Goal: Share content: Share content

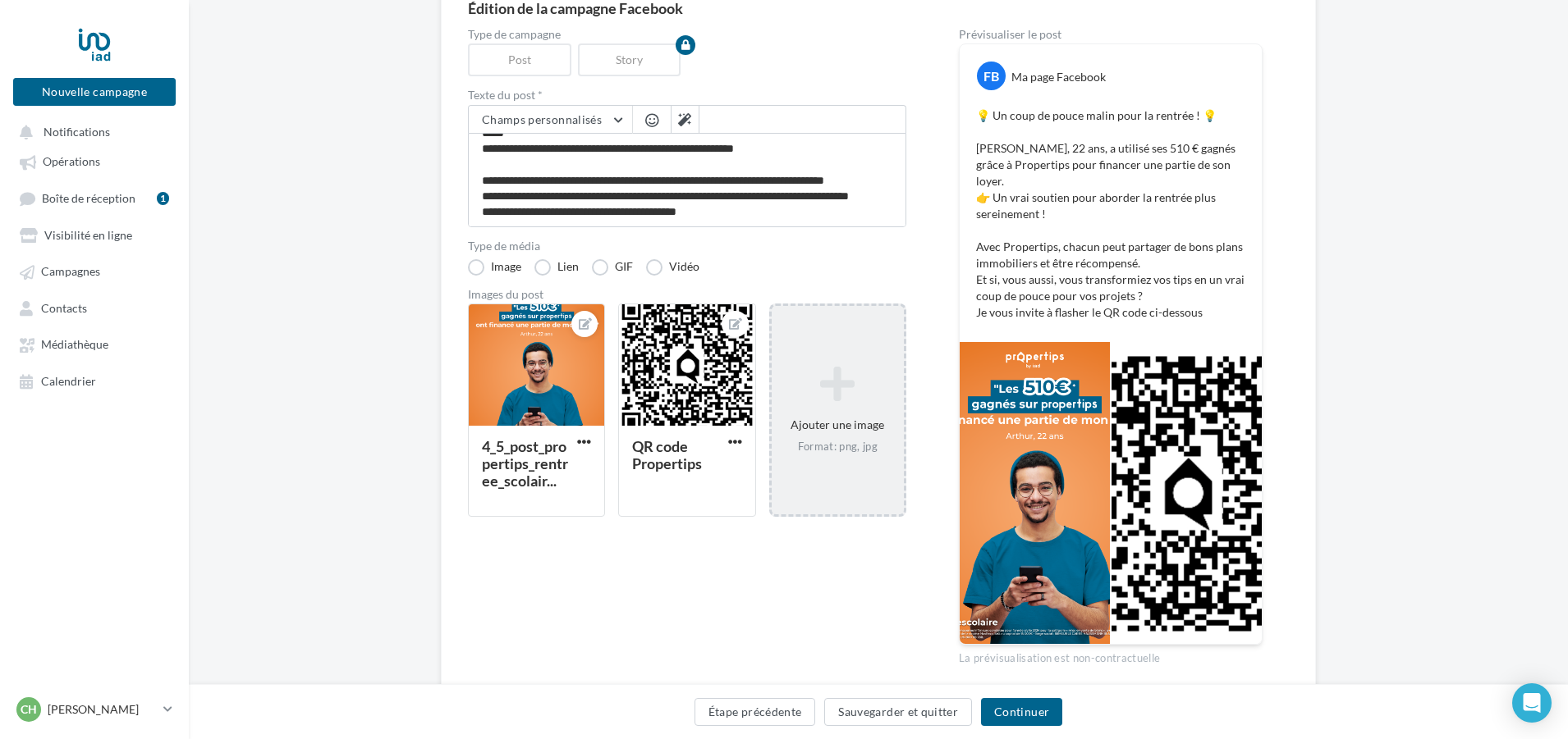
scroll to position [88, 0]
click at [836, 424] on div "Ajouter une image Format: png, jpg" at bounding box center [837, 410] width 132 height 105
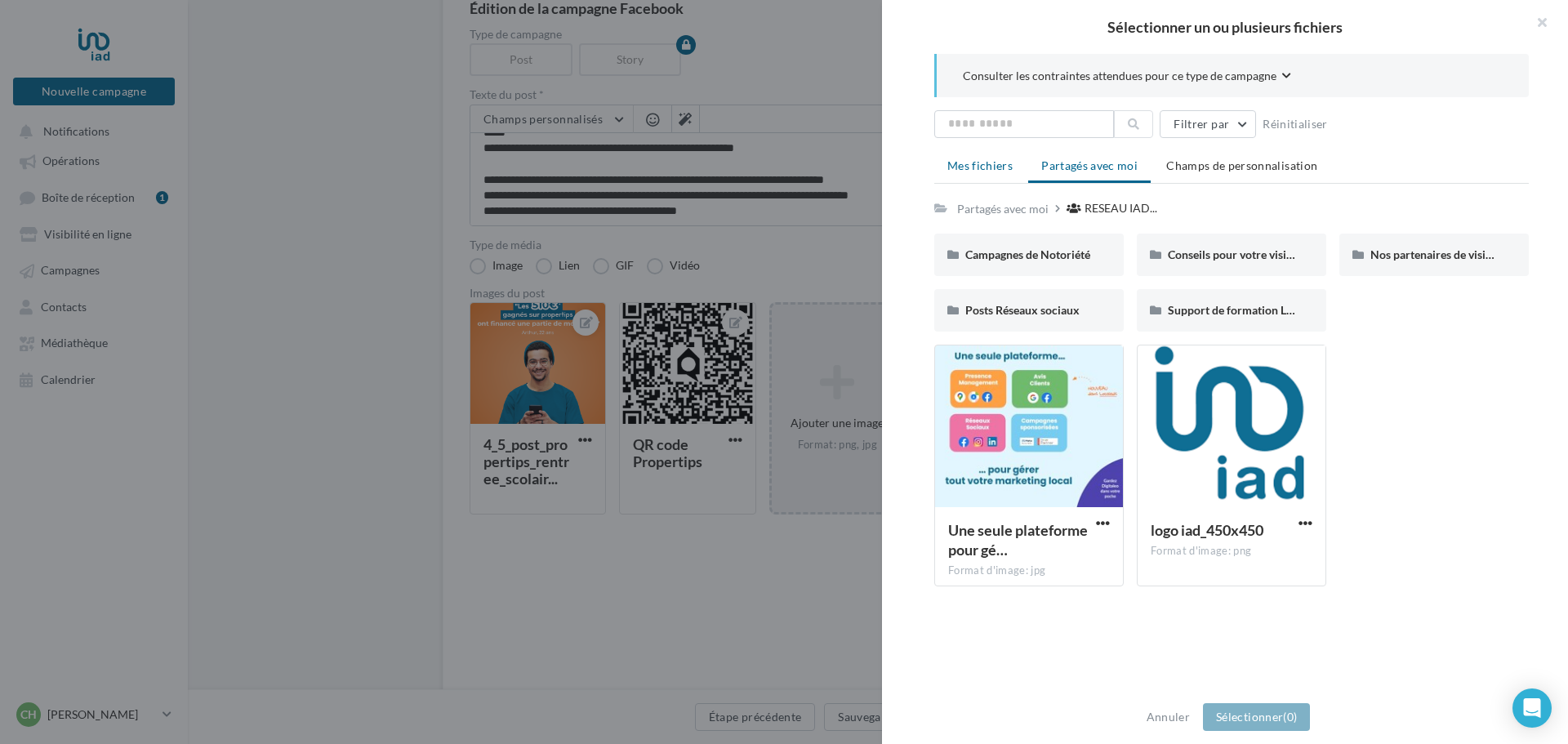
click at [963, 170] on span "Mes fichiers" at bounding box center [979, 166] width 65 height 14
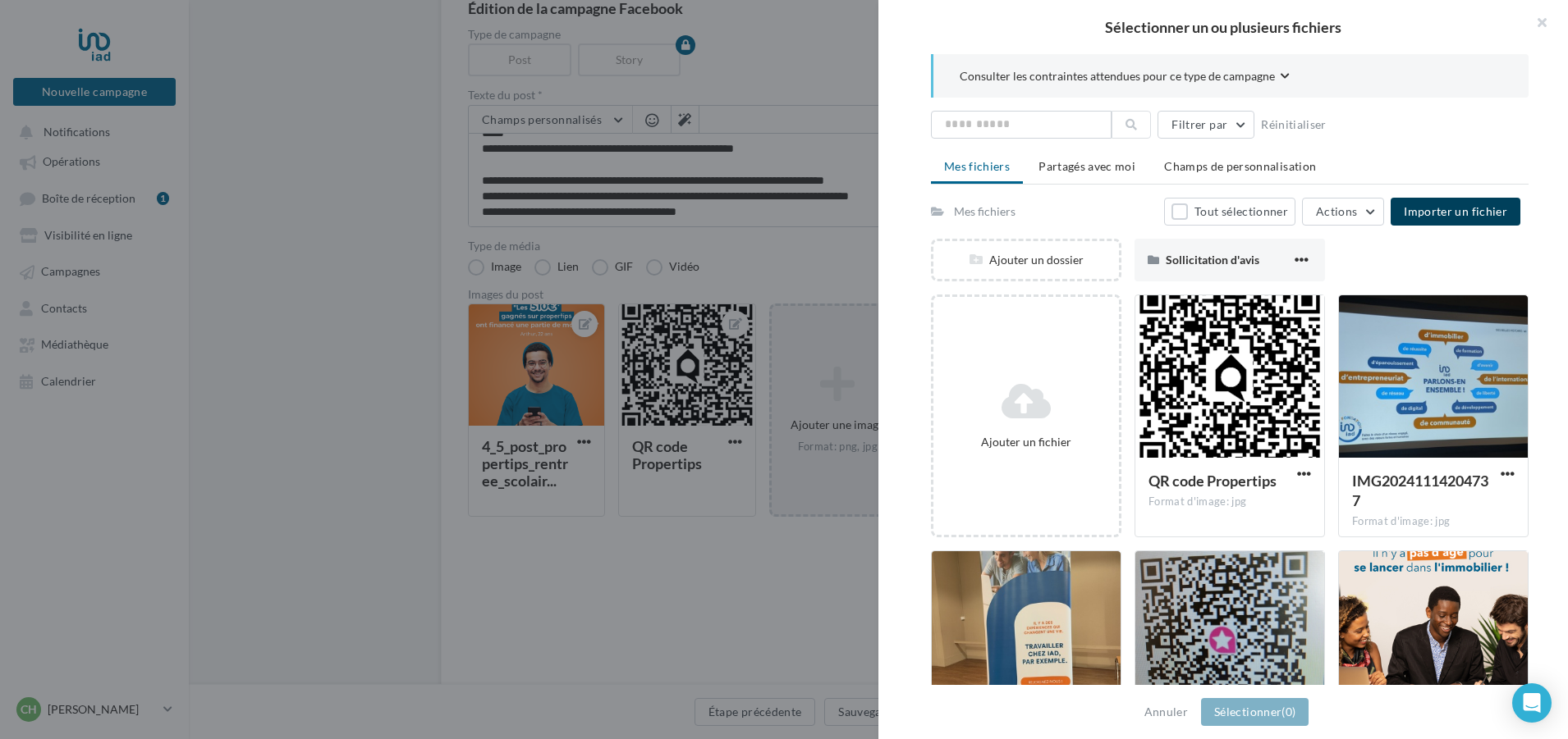
click at [1454, 212] on span "Importer un fichier" at bounding box center [1454, 211] width 103 height 14
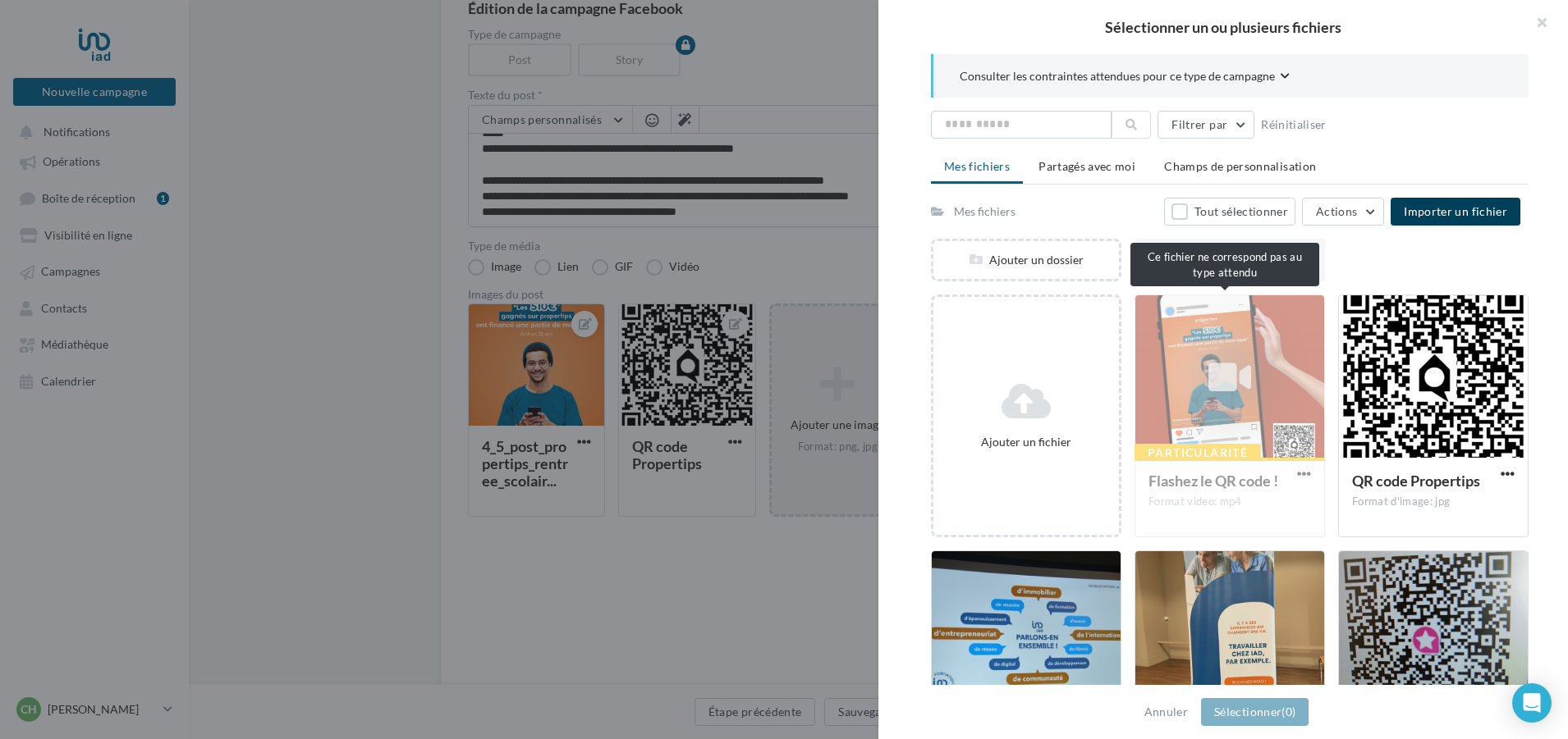
click at [1203, 404] on div "Particularité Flashez le QR code ! Format video: mp4" at bounding box center [1229, 416] width 190 height 243
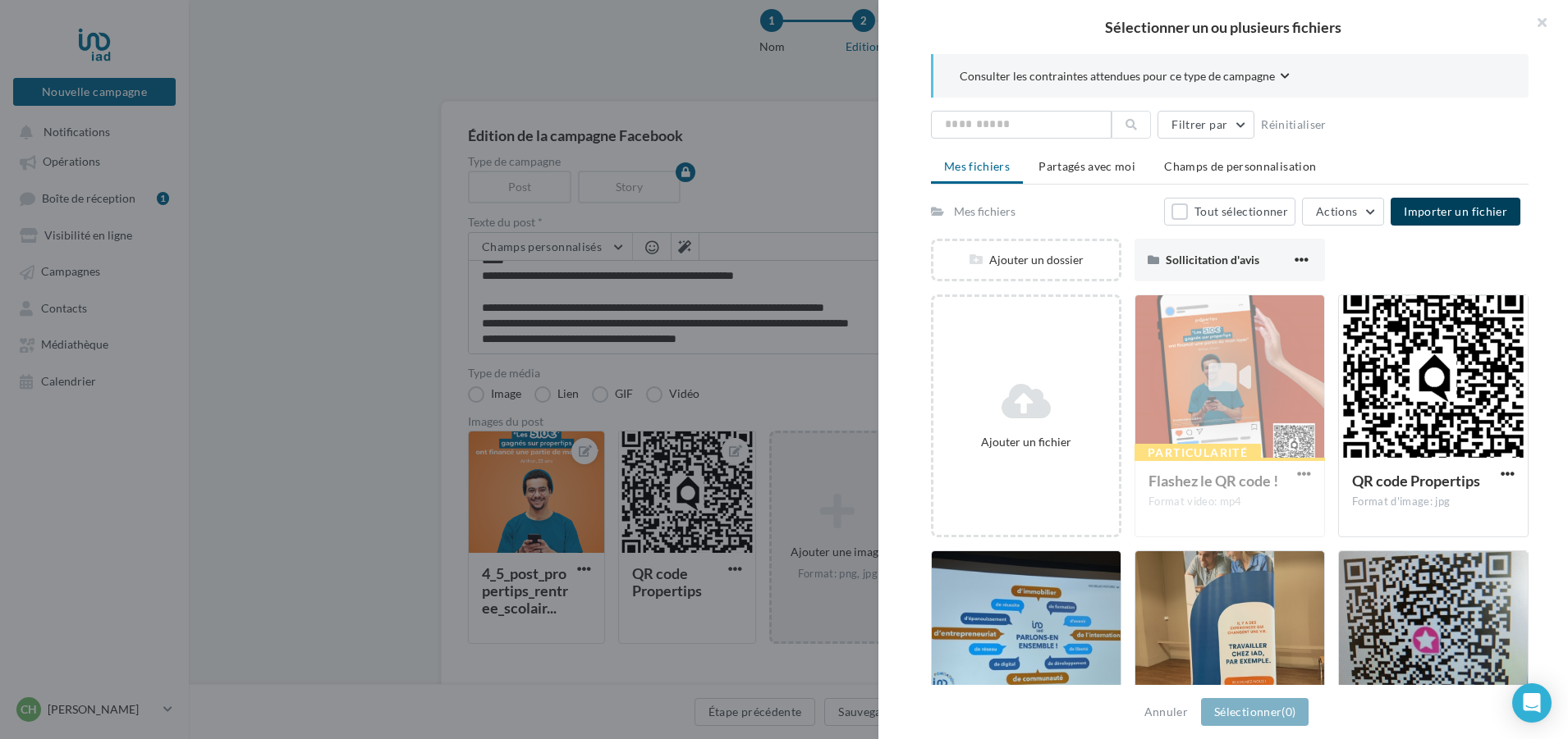
scroll to position [0, 0]
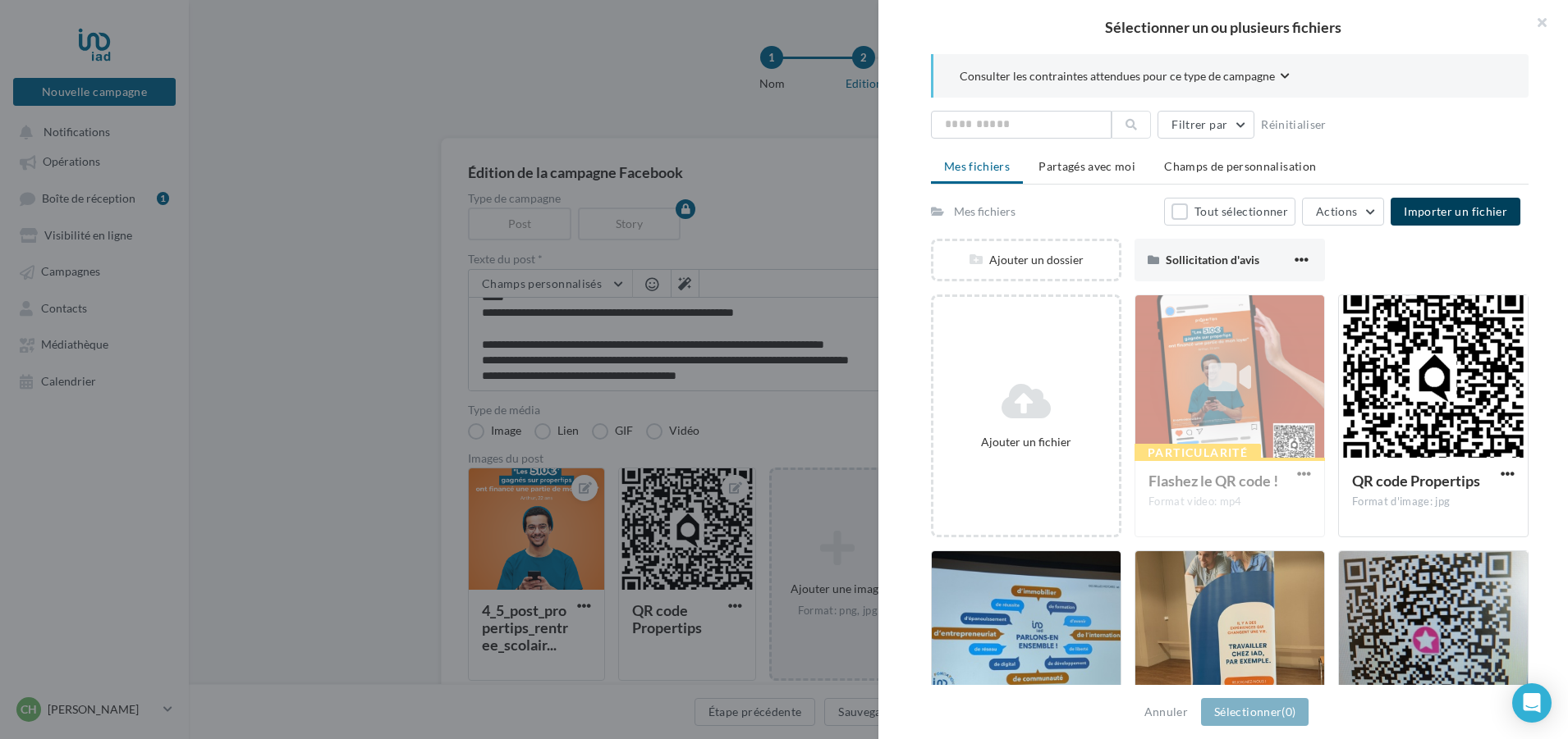
click at [1427, 115] on div "Filtrer par Réinitialiser" at bounding box center [1229, 125] width 597 height 28
click at [1537, 31] on button "button" at bounding box center [1535, 25] width 66 height 49
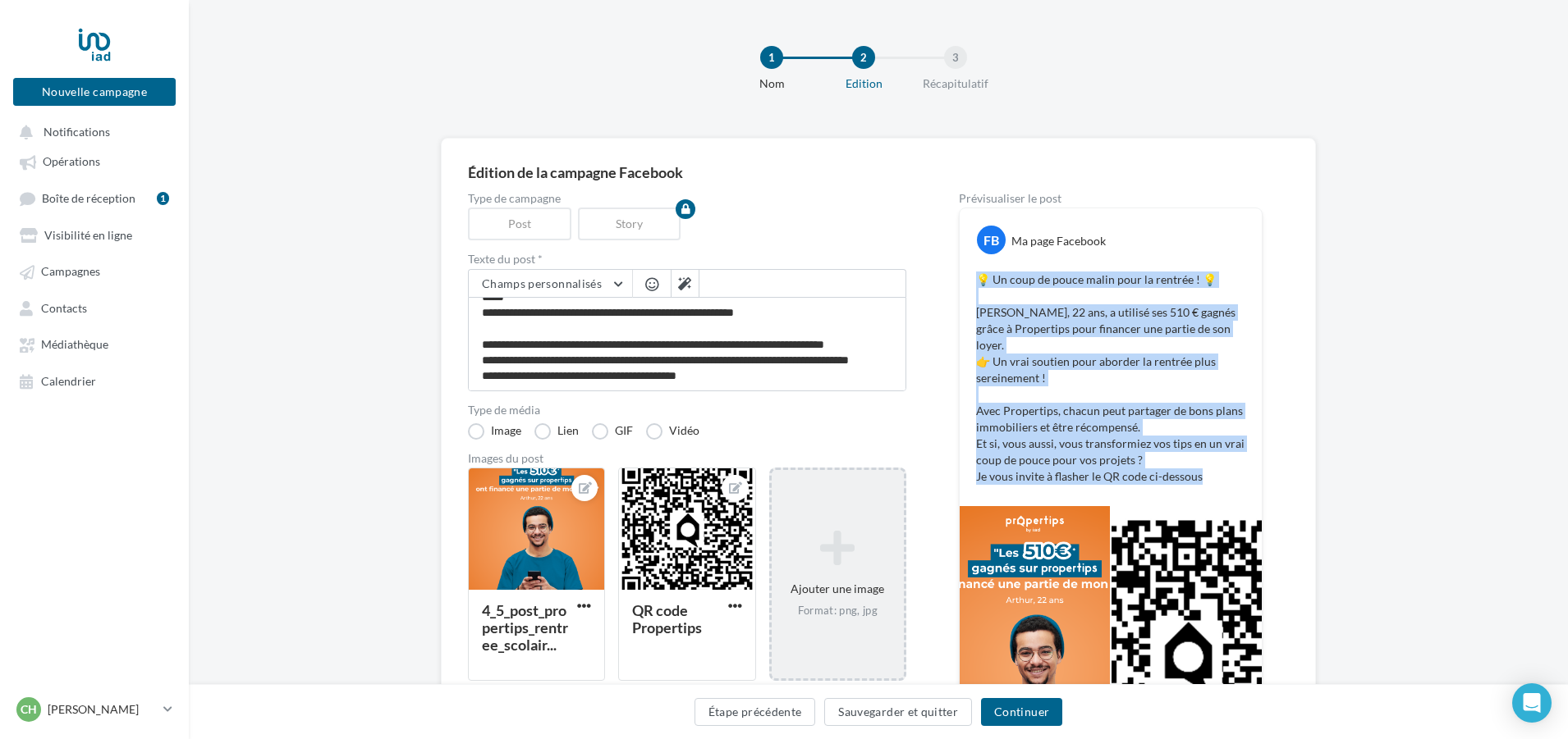
drag, startPoint x: 977, startPoint y: 274, endPoint x: 1210, endPoint y: 465, distance: 301.3
click at [1210, 465] on p "💡 Un coup de pouce malin pour la rentrée ! 💡 [PERSON_NAME], 22 ans, a utilisé s…" at bounding box center [1110, 378] width 269 height 213
copy p "💡 Un coup de pouce malin pour la rentrée ! 💡 [PERSON_NAME], 22 ans, a utilisé s…"
